Goal: Transaction & Acquisition: Purchase product/service

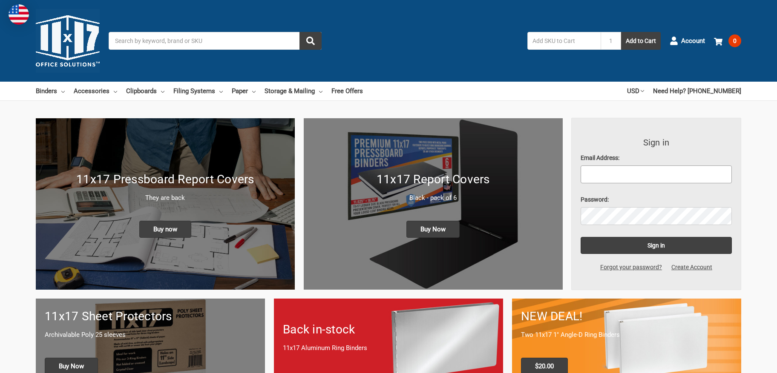
type input "cherman@laika.com"
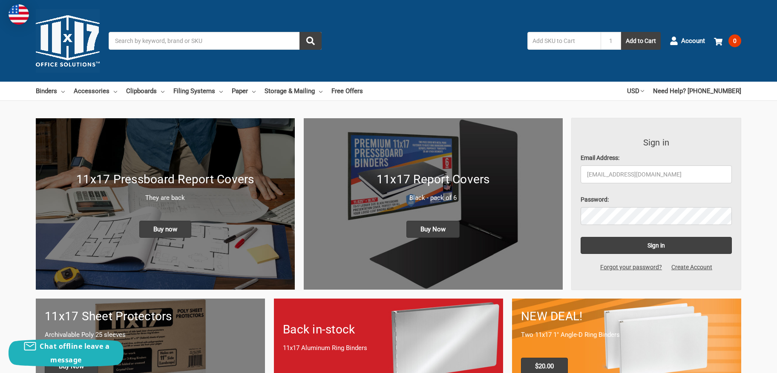
click at [182, 41] on input "Search" at bounding box center [215, 41] width 213 height 18
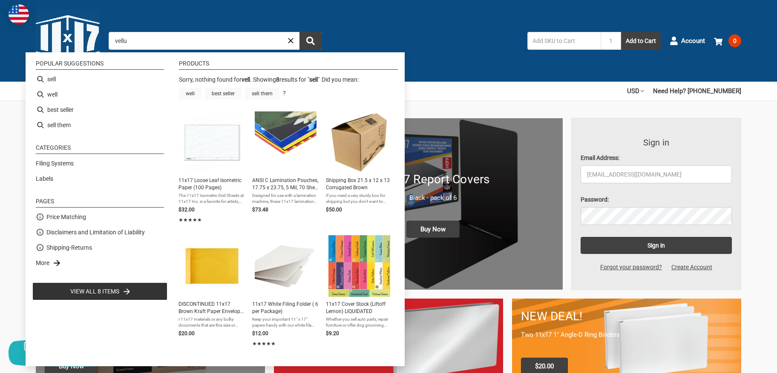
type input "vellum"
